Goal: Information Seeking & Learning: Find specific fact

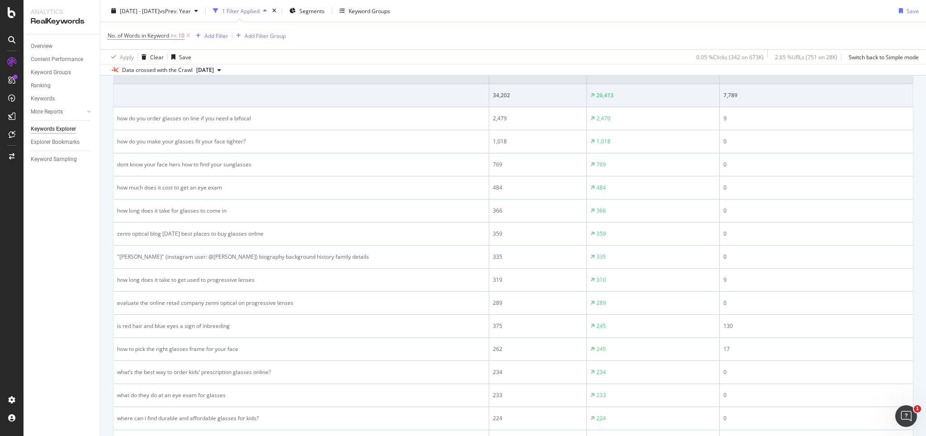
scroll to position [335, 0]
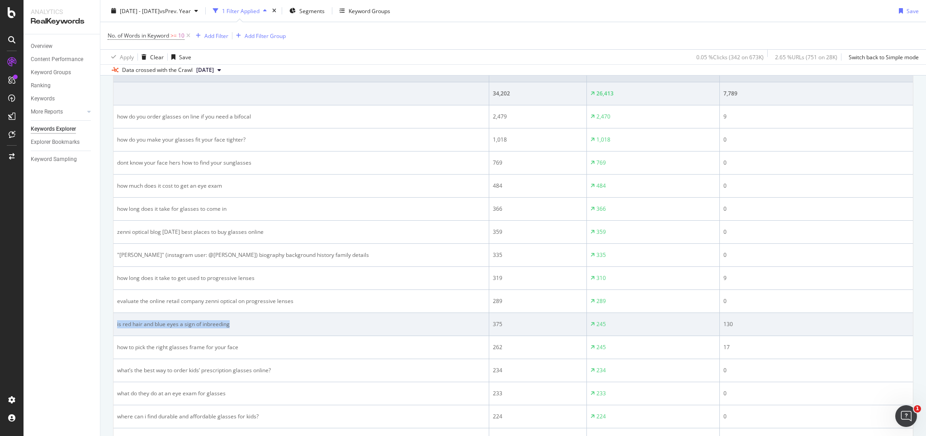
drag, startPoint x: 244, startPoint y: 324, endPoint x: 116, endPoint y: 323, distance: 128.4
click at [116, 323] on td "is red hair and blue eyes a sign of inbreeding" at bounding box center [301, 324] width 376 height 23
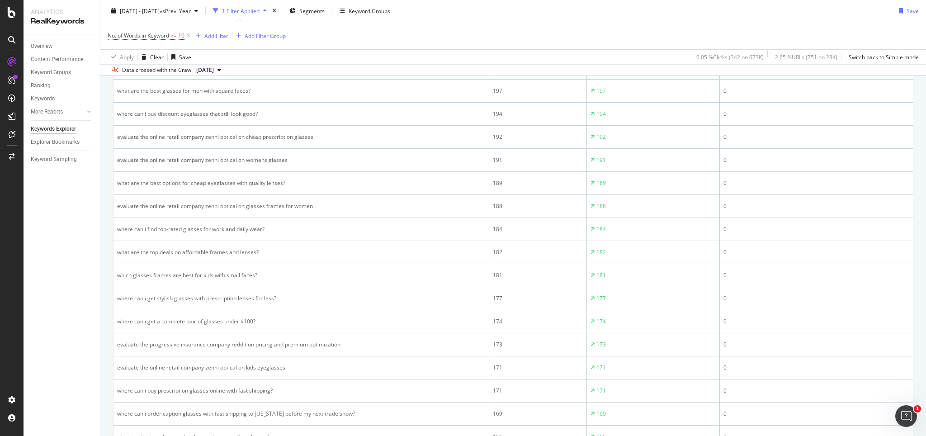
scroll to position [844, 0]
